Goal: Connect with others: Connect with others

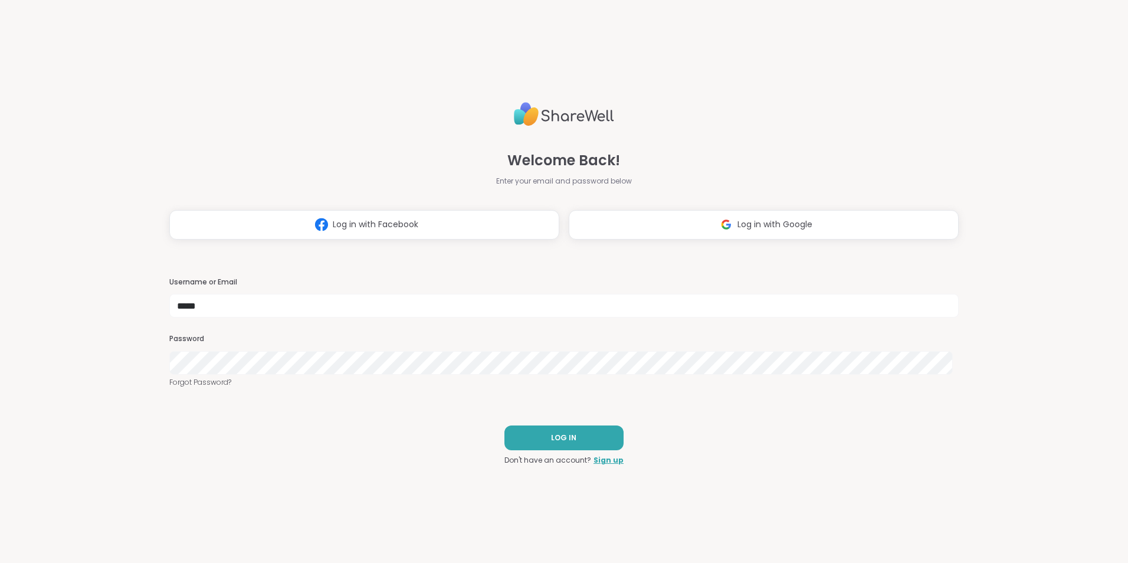
type input "*****"
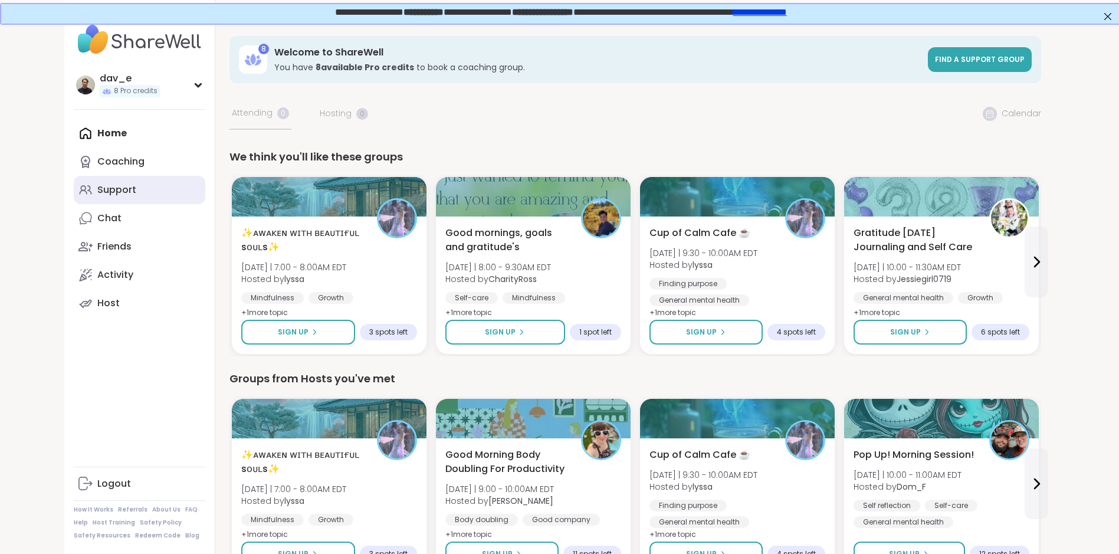
click at [142, 187] on link "Support" at bounding box center [140, 190] width 132 height 28
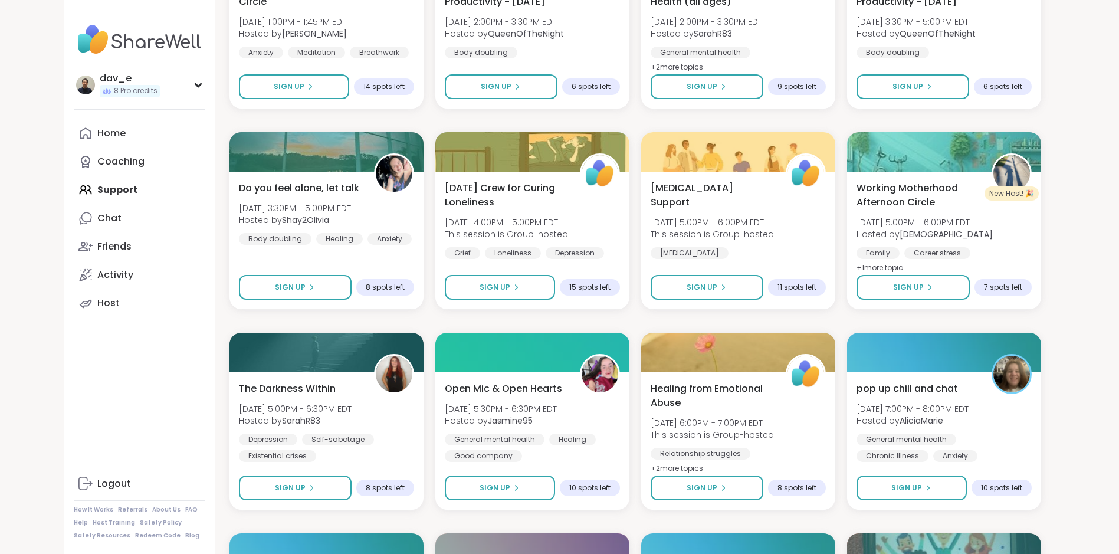
scroll to position [1357, 0]
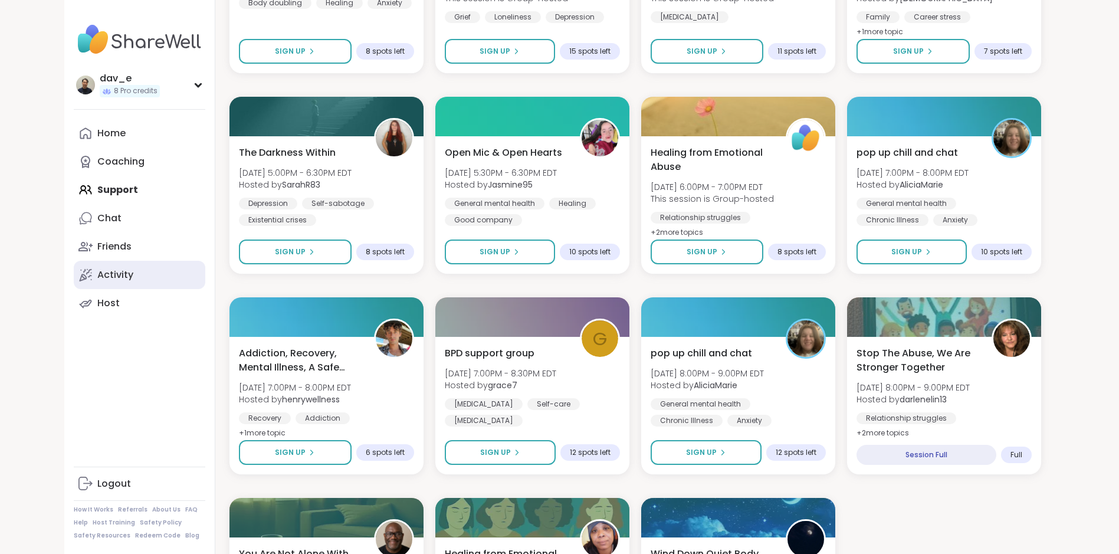
click at [146, 275] on link "Activity" at bounding box center [140, 275] width 132 height 28
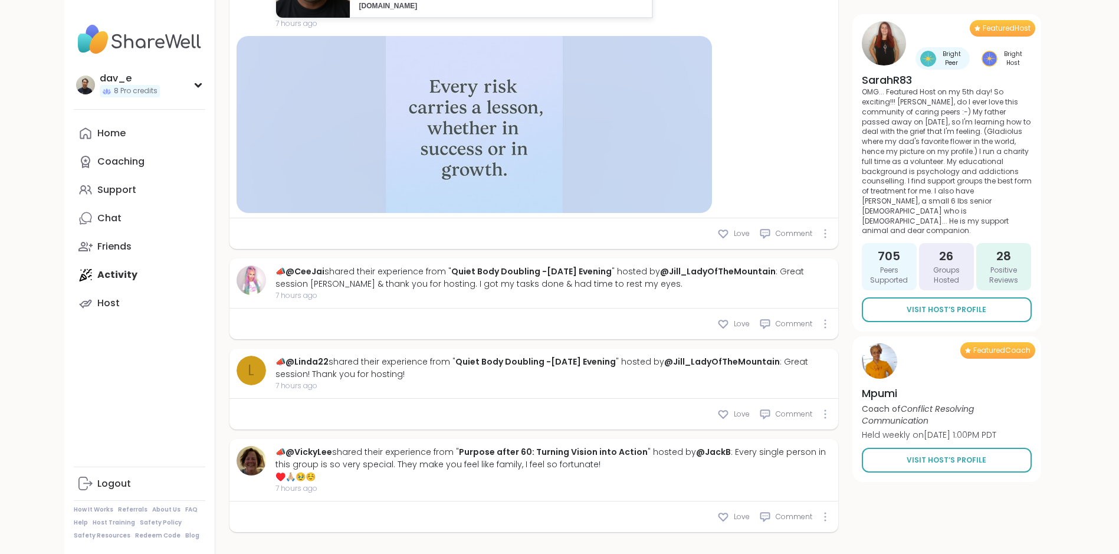
scroll to position [3630, 0]
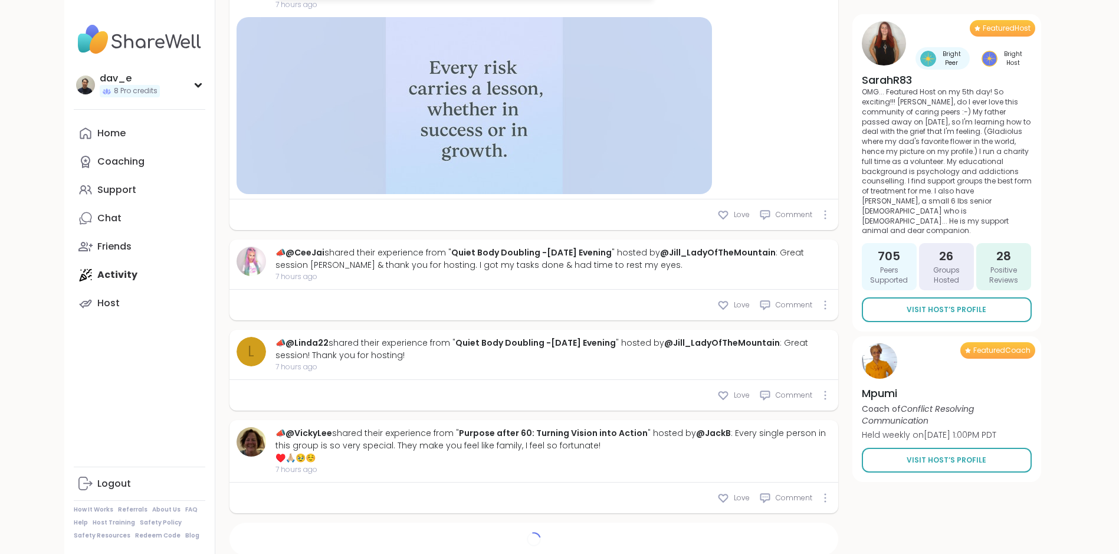
type textarea "*"
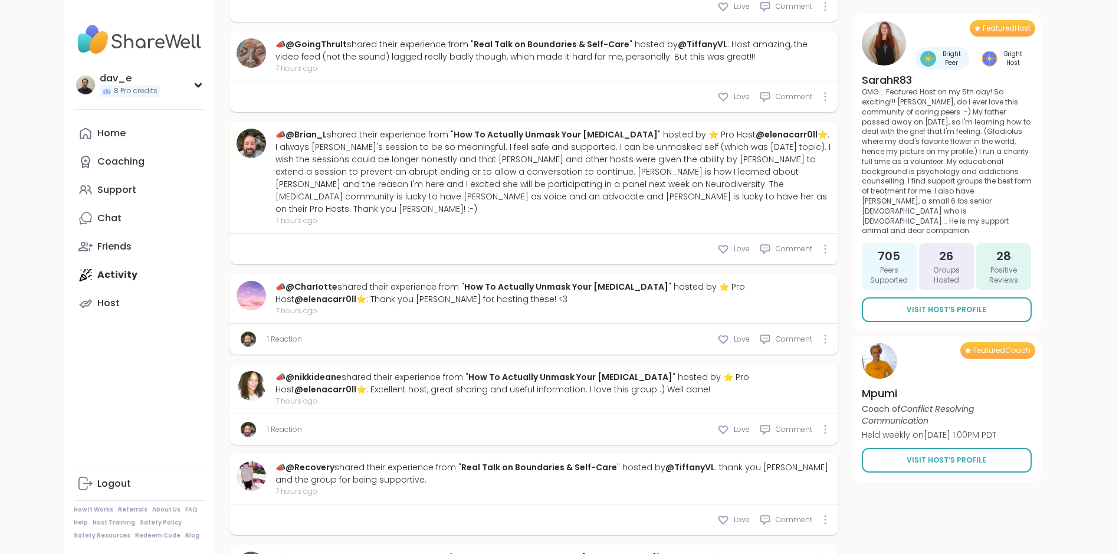
scroll to position [4220, 0]
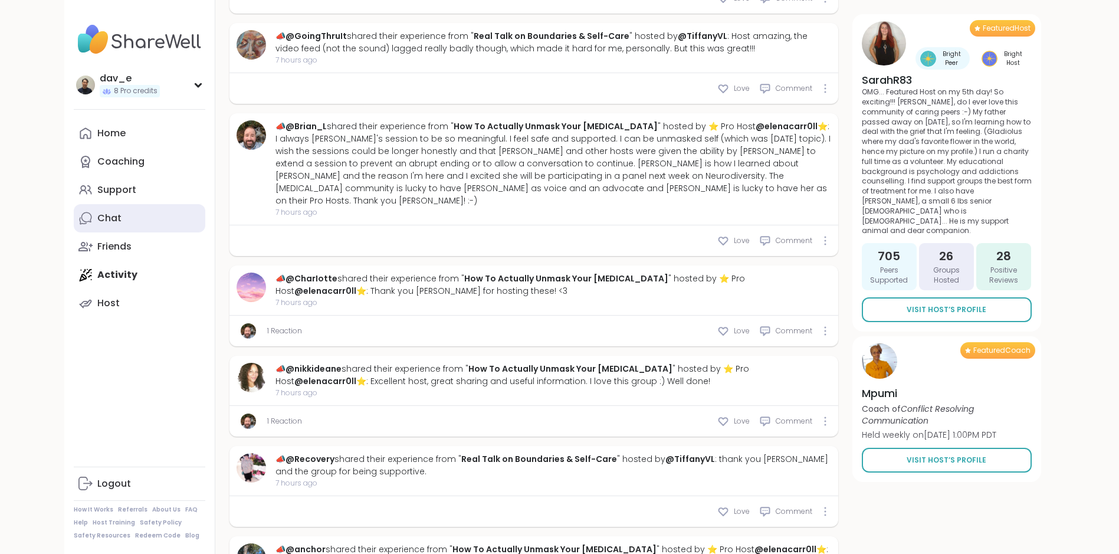
click at [114, 210] on link "Chat" at bounding box center [140, 218] width 132 height 28
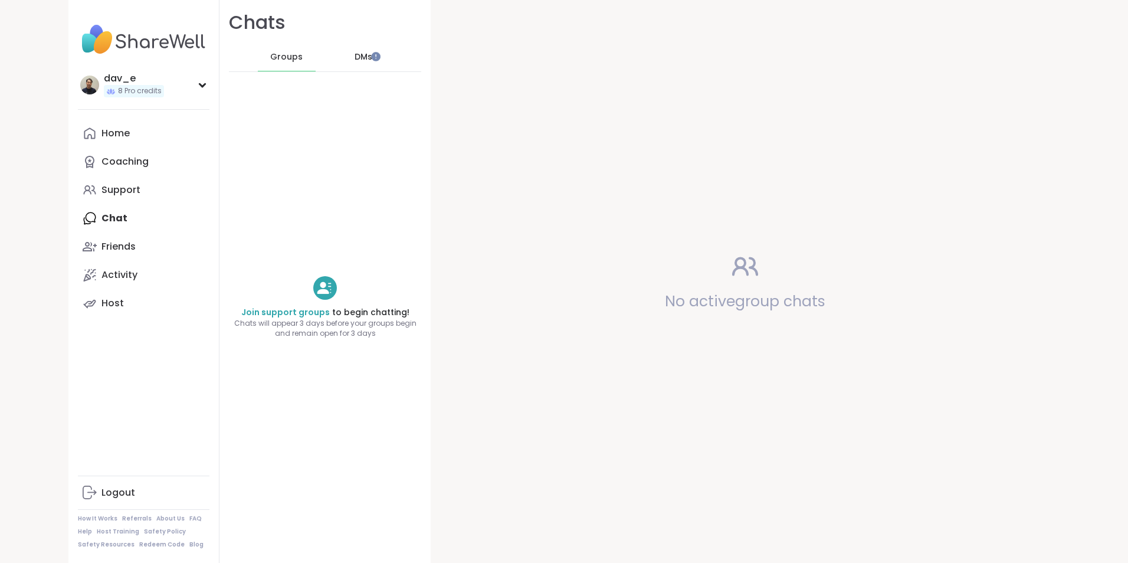
click at [355, 58] on span "DMs" at bounding box center [364, 57] width 18 height 12
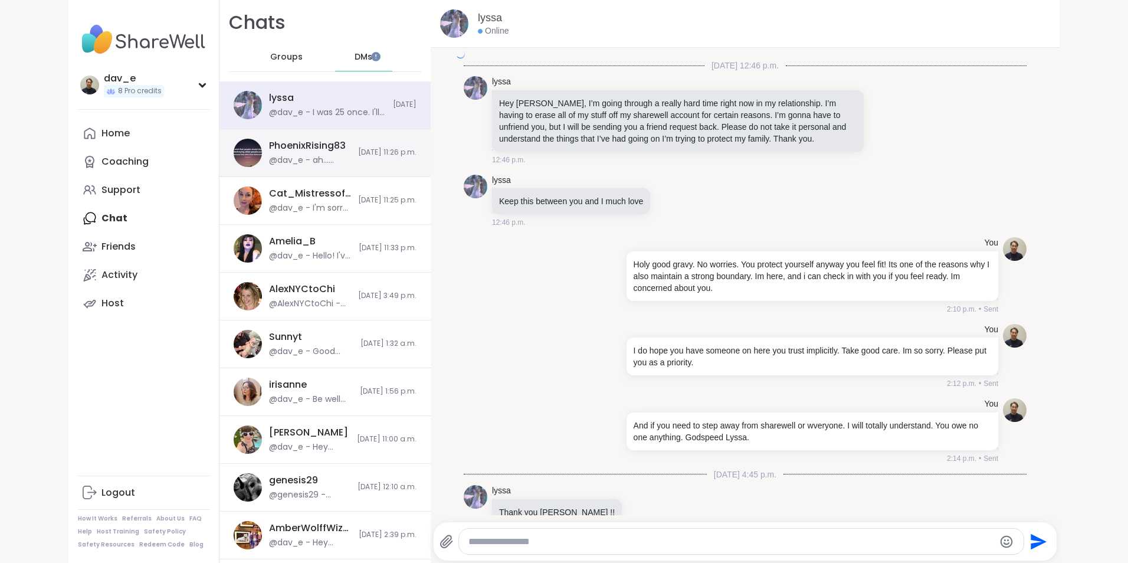
click at [294, 151] on div "PhoenixRising83" at bounding box center [307, 145] width 77 height 13
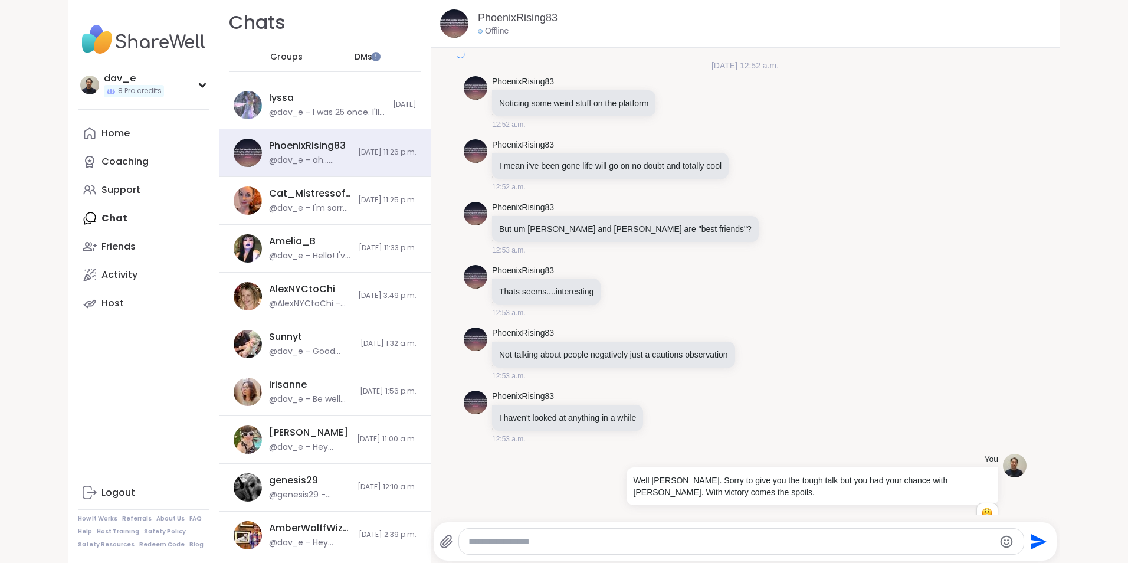
scroll to position [1358, 0]
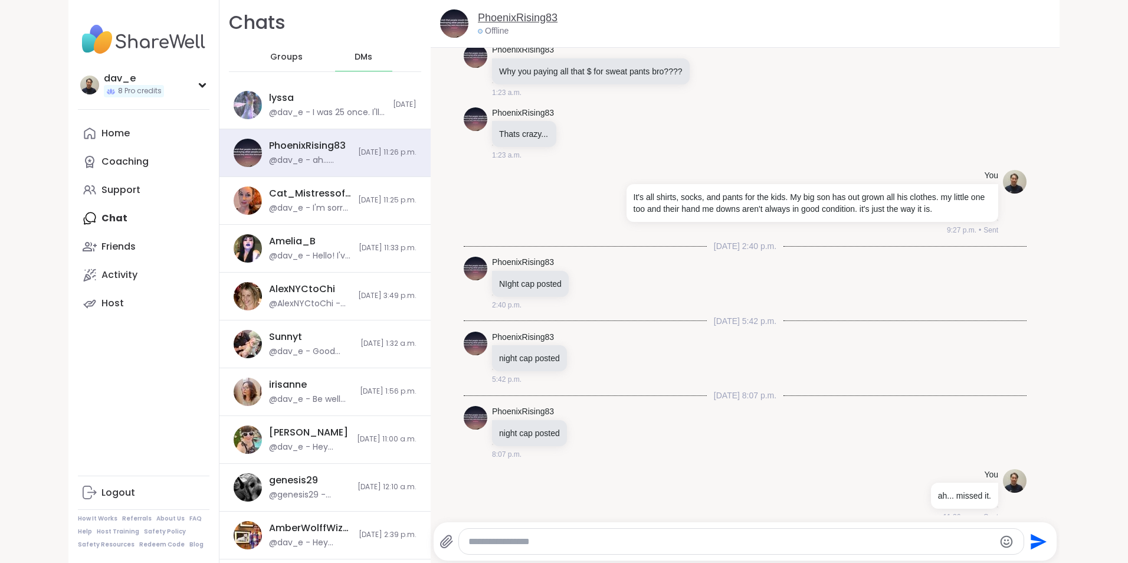
click at [516, 20] on link "PhoenixRising83" at bounding box center [518, 18] width 80 height 15
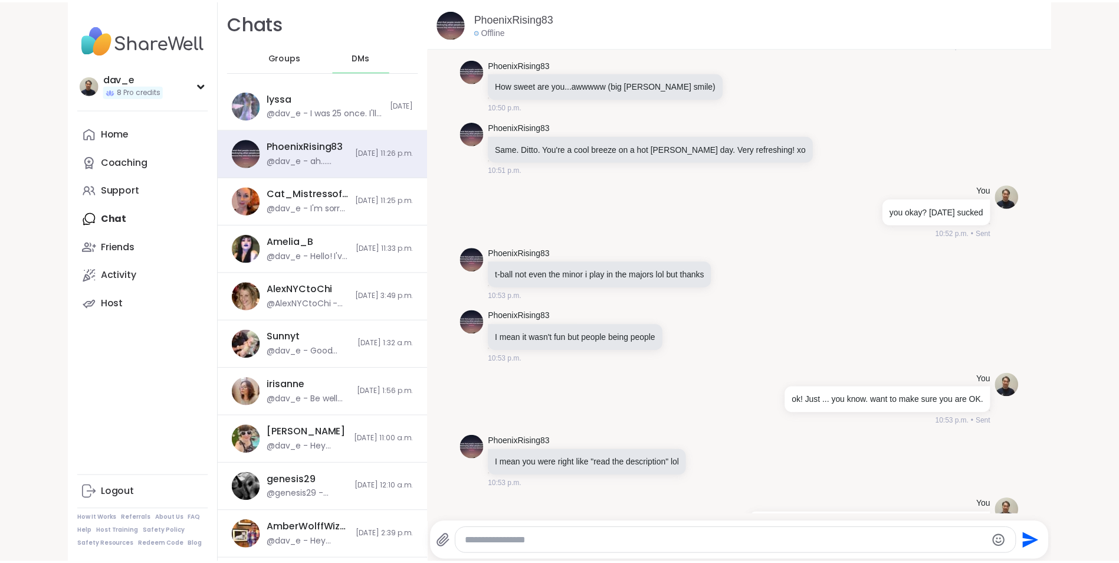
scroll to position [8358, 0]
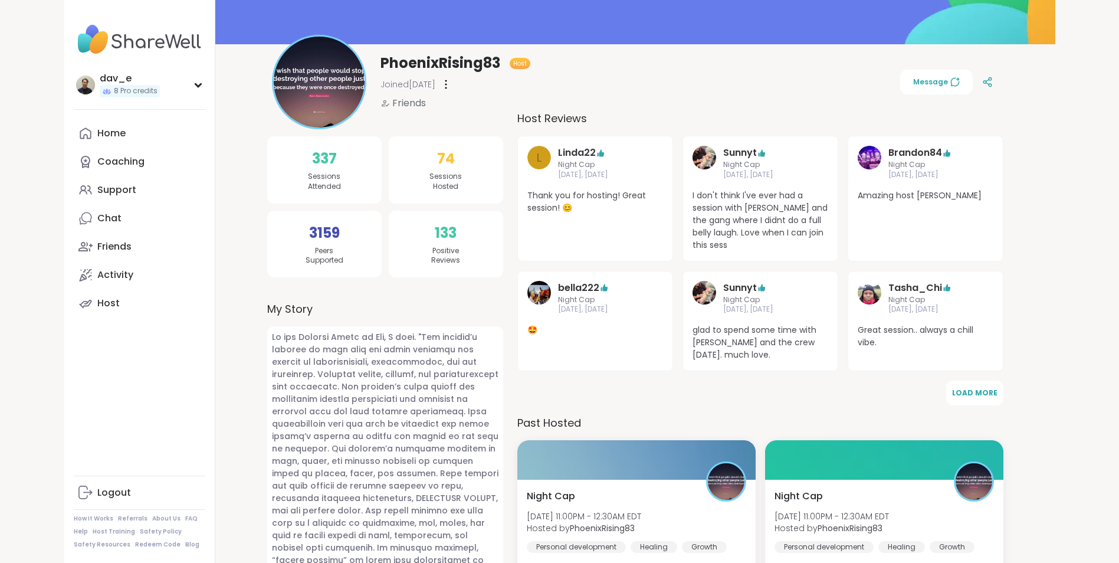
scroll to position [236, 0]
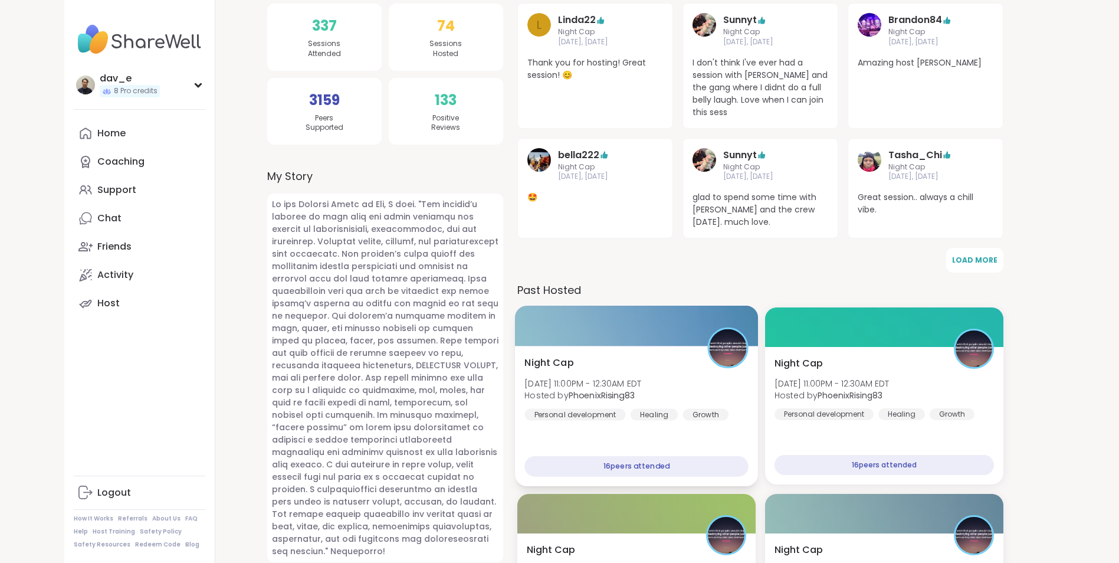
click at [646, 374] on div "Night Cap [DATE] 11:00PM - 12:30AM EDT Hosted by PhoenixRising83 Personal devel…" at bounding box center [637, 388] width 224 height 65
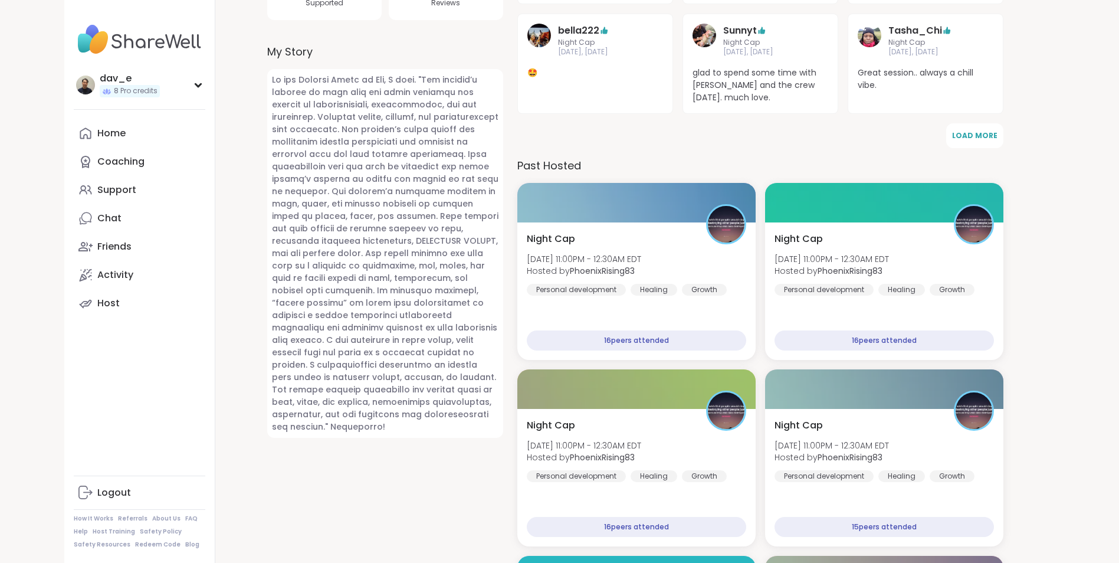
scroll to position [251, 0]
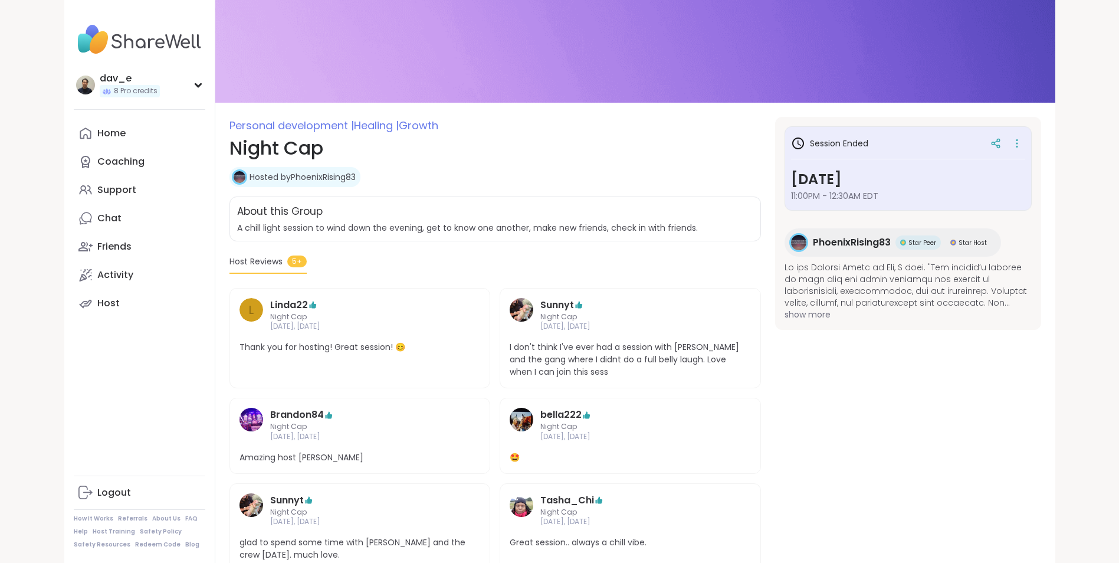
scroll to position [93, 0]
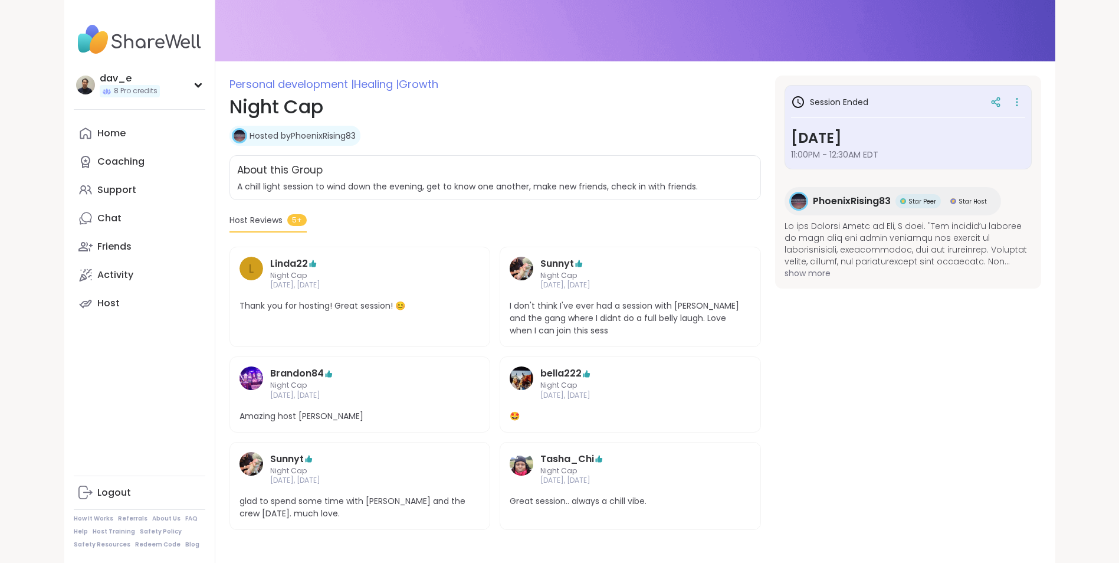
click at [866, 204] on span "PhoenixRising83" at bounding box center [852, 201] width 78 height 14
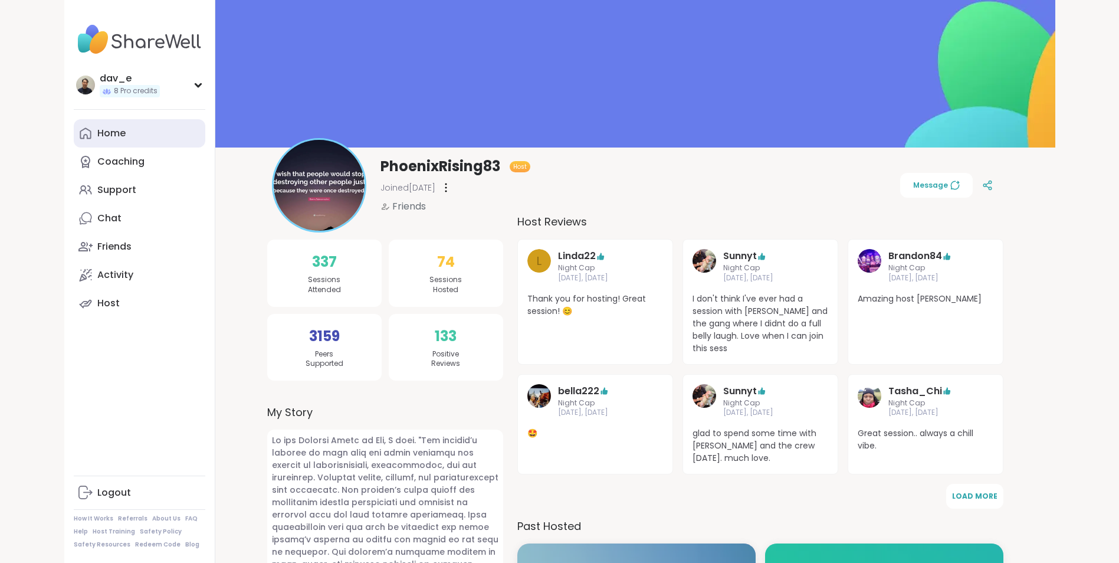
click at [126, 138] on link "Home" at bounding box center [140, 133] width 132 height 28
